Goal: Transaction & Acquisition: Purchase product/service

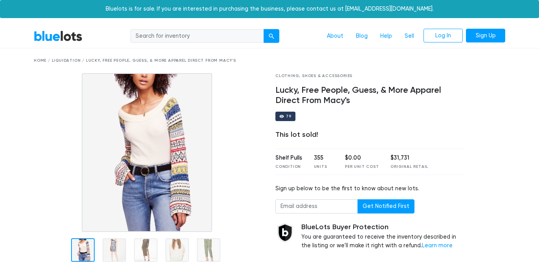
click at [56, 29] on div "BlueLots About Blog Help Sell Log In Sign Up" at bounding box center [269, 36] width 483 height 15
click at [57, 35] on link "BlueLots" at bounding box center [58, 35] width 49 height 11
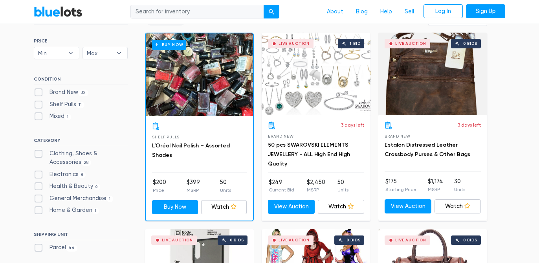
scroll to position [226, 0]
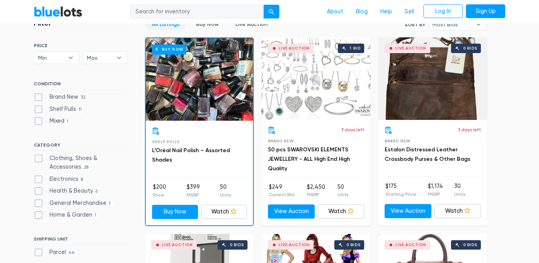
click at [439, 79] on div "Live Auction 0 bids" at bounding box center [432, 78] width 109 height 82
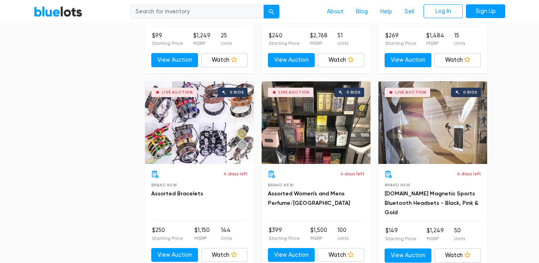
scroll to position [1355, 0]
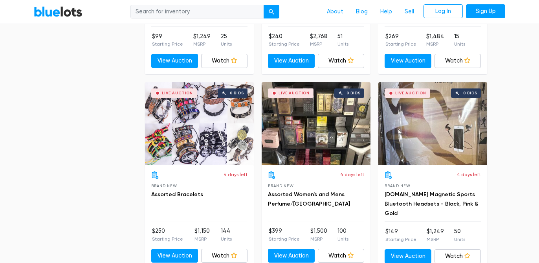
click at [329, 142] on div "Live Auction 0 bids" at bounding box center [315, 123] width 109 height 82
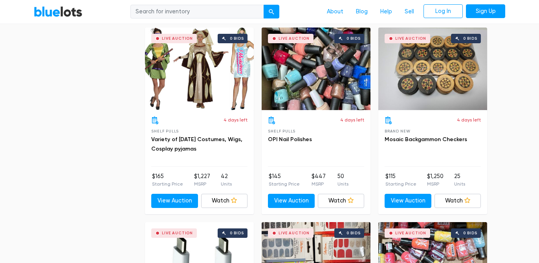
scroll to position [2952, 0]
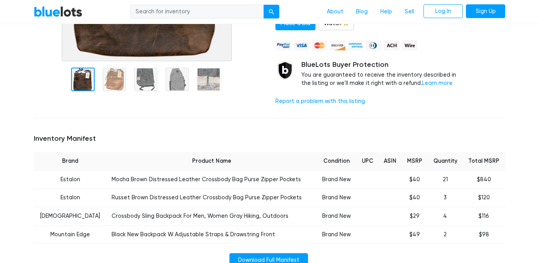
scroll to position [207, 0]
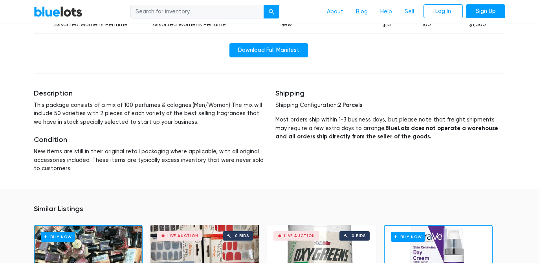
scroll to position [431, 0]
